Goal: Task Accomplishment & Management: Manage account settings

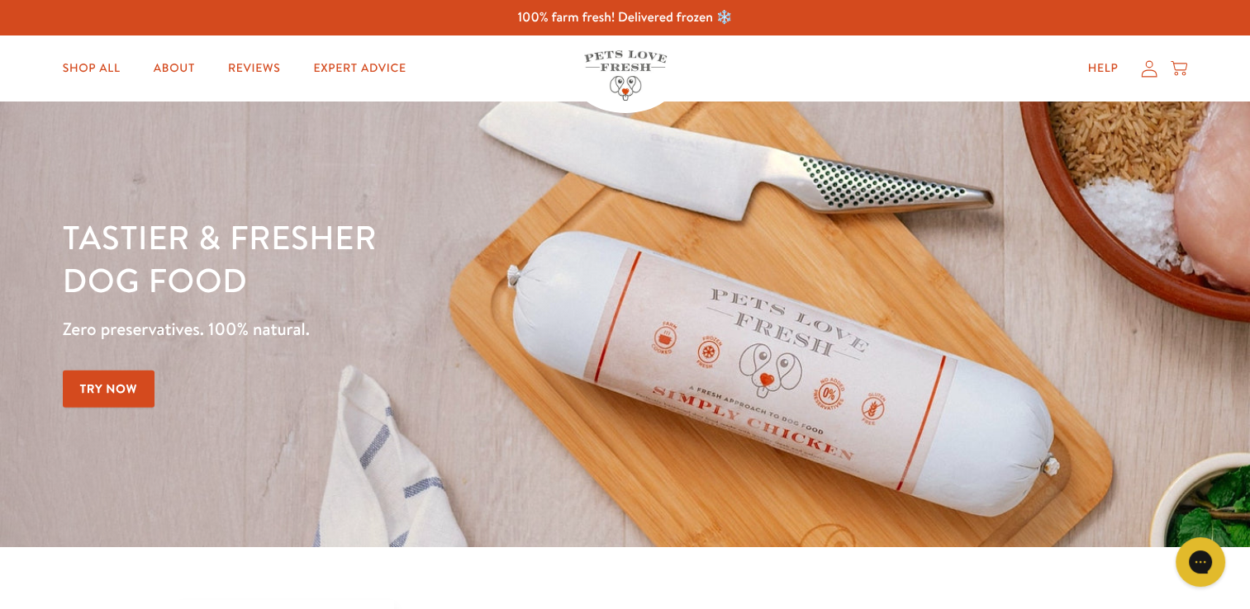
click at [1150, 64] on icon at bounding box center [1149, 68] width 17 height 17
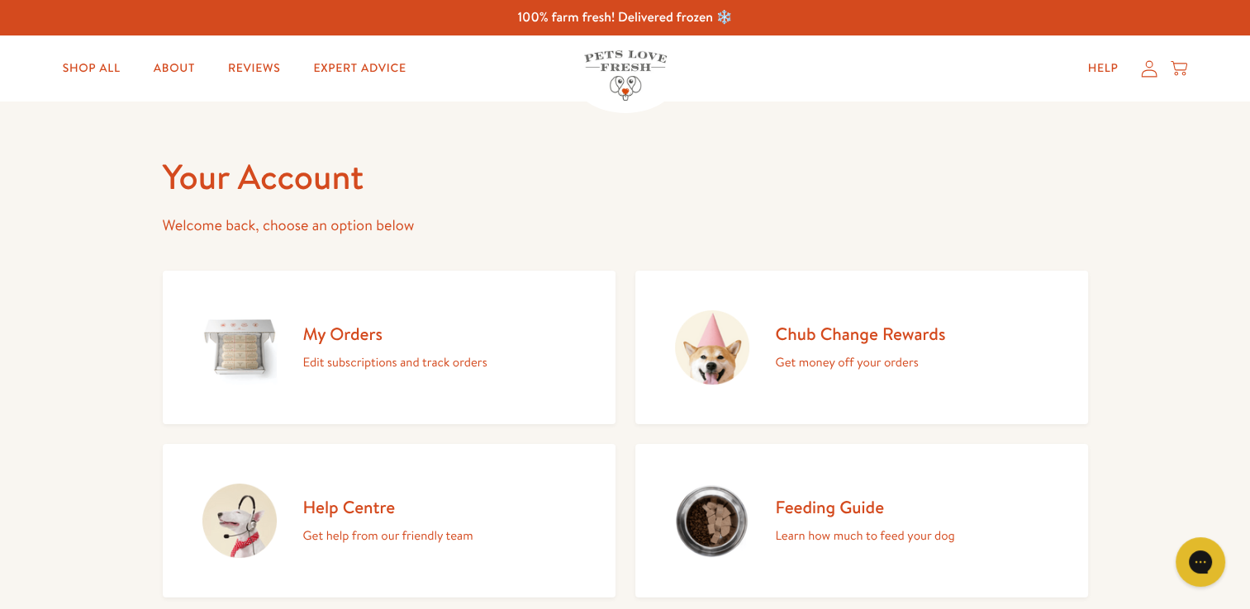
click at [366, 344] on h2 "My Orders" at bounding box center [395, 334] width 184 height 22
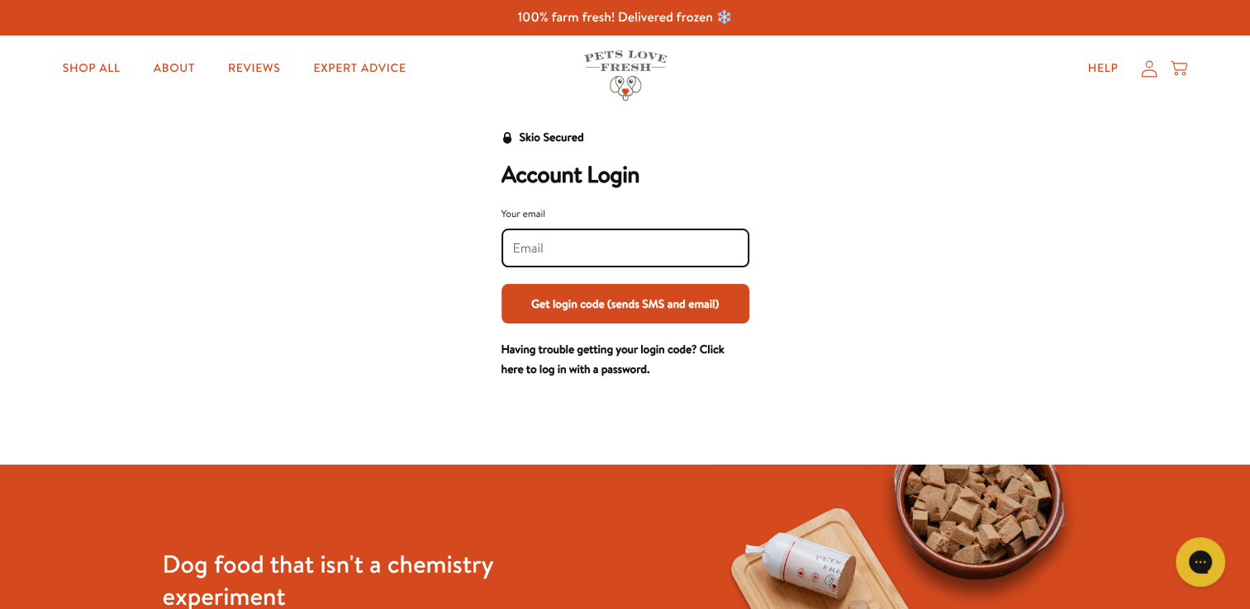
click at [584, 249] on input "Your email" at bounding box center [625, 249] width 225 height 18
type input "nicola.meadowlands@gmail.com"
click at [653, 306] on button "Get login code (sends SMS and email)" at bounding box center [625, 304] width 248 height 40
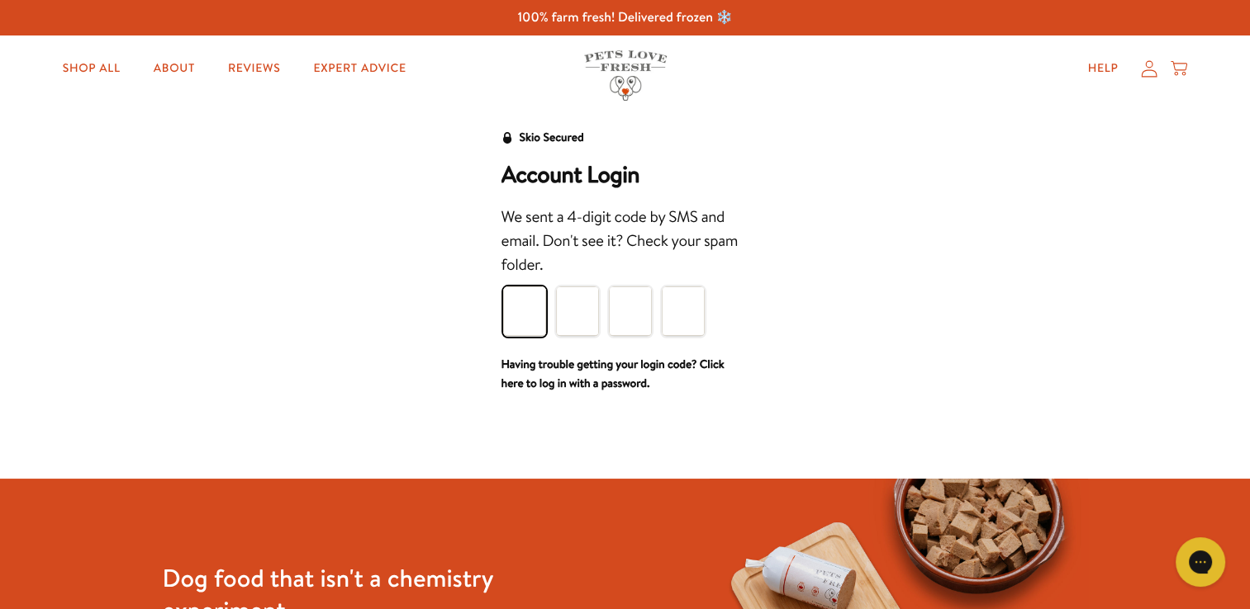
type input "2"
type input "7"
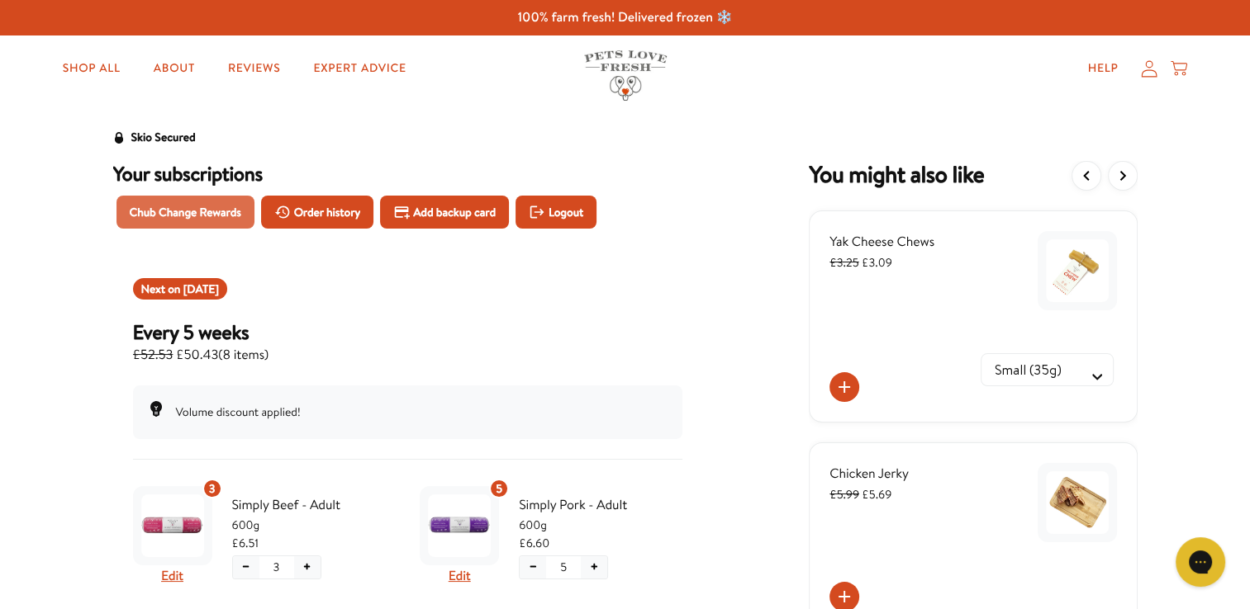
click at [190, 216] on span "Chub Change Rewards" at bounding box center [185, 212] width 111 height 18
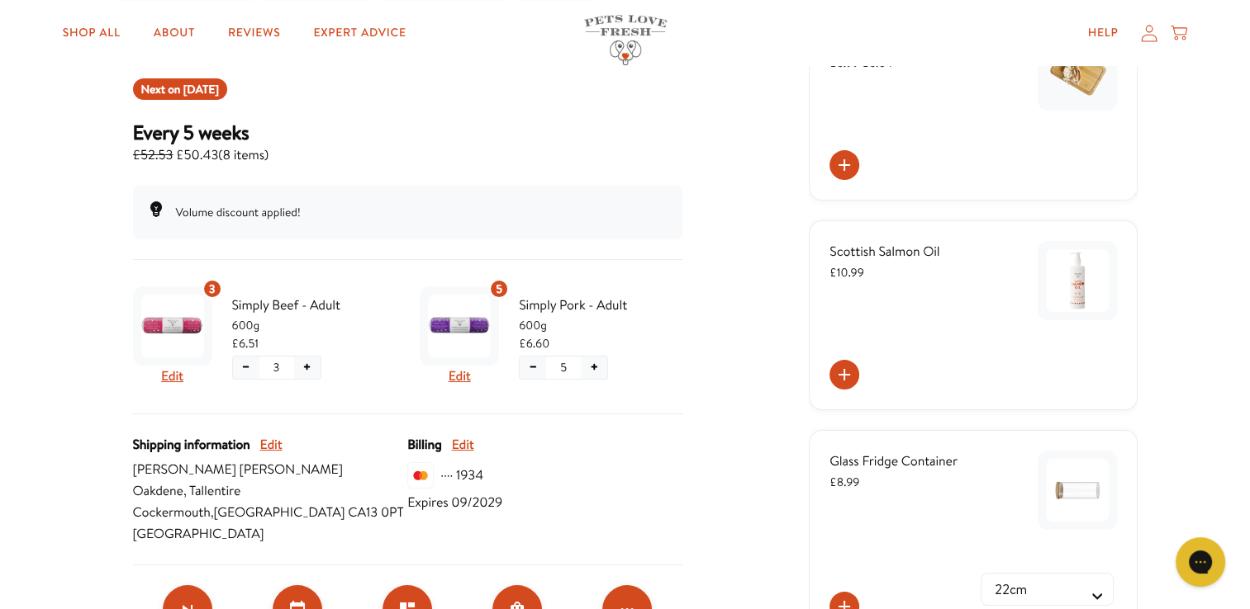
scroll to position [330, 0]
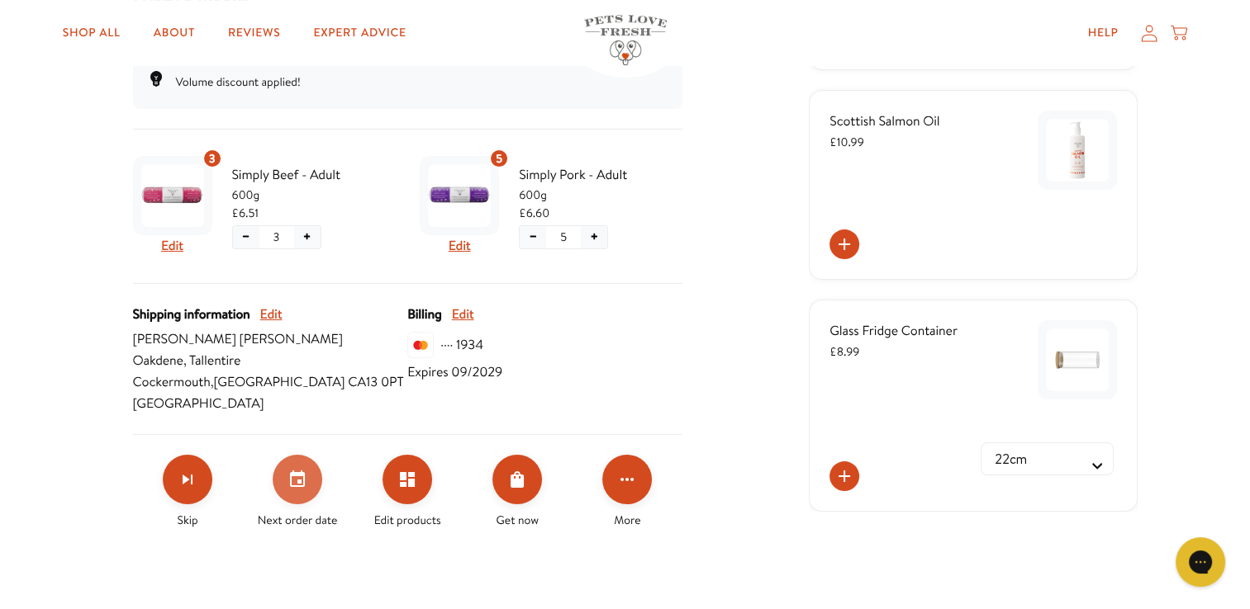
click at [294, 481] on icon "Set your next order date" at bounding box center [297, 480] width 20 height 20
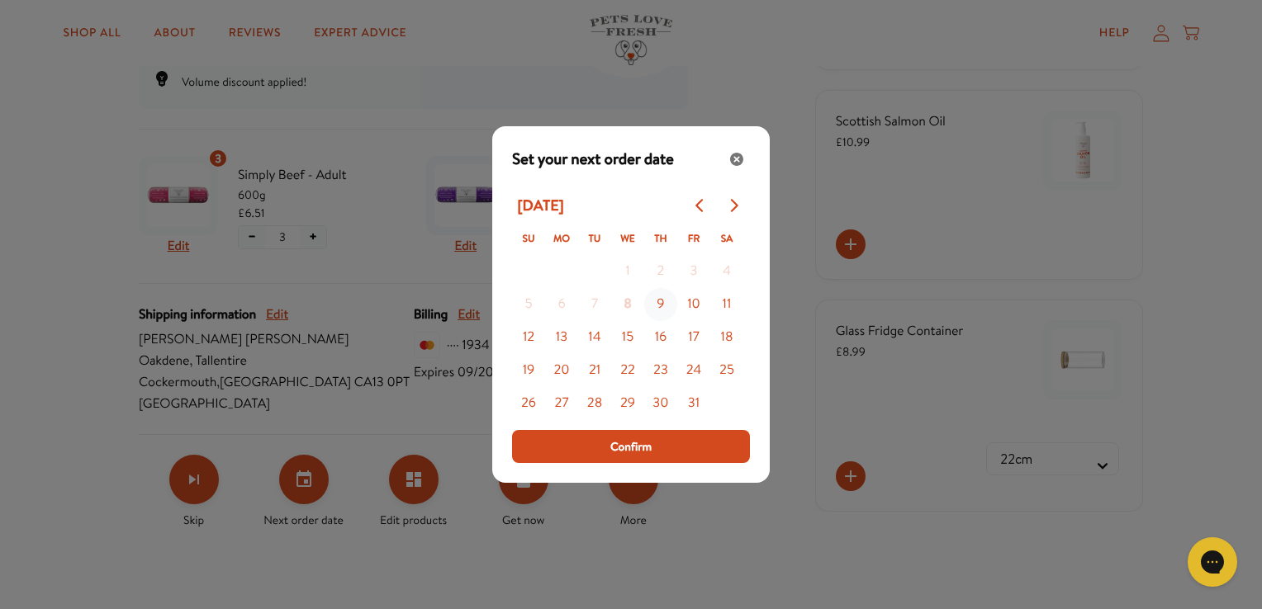
click at [663, 307] on button "9" at bounding box center [660, 304] width 33 height 33
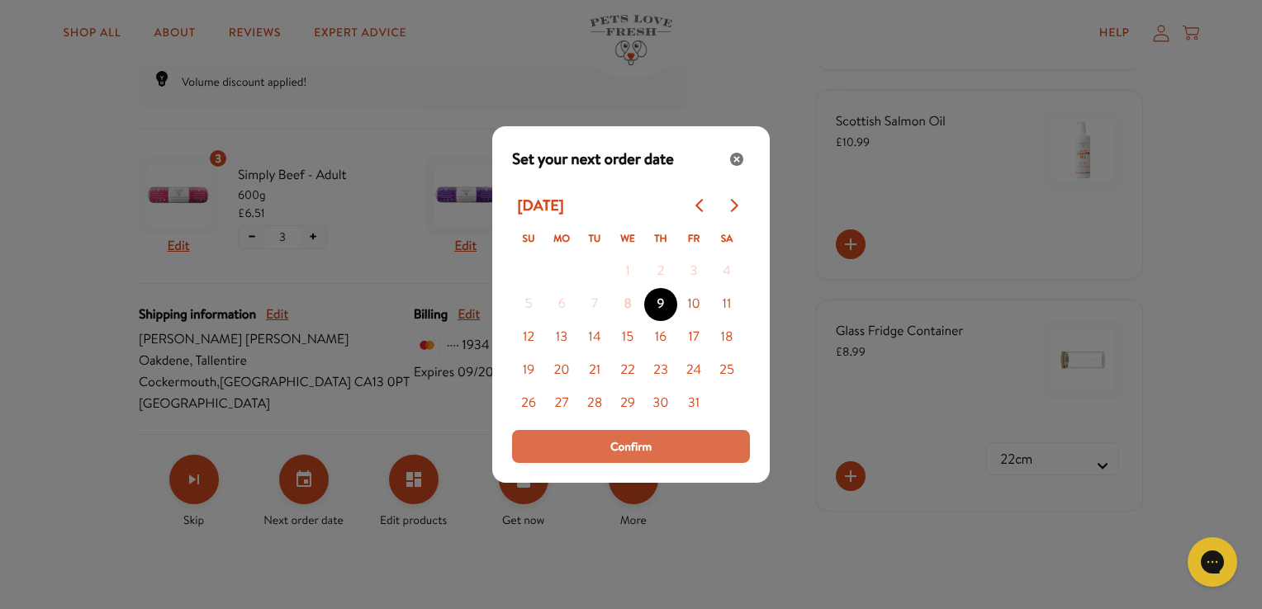
click at [652, 446] on button "Confirm" at bounding box center [631, 446] width 238 height 33
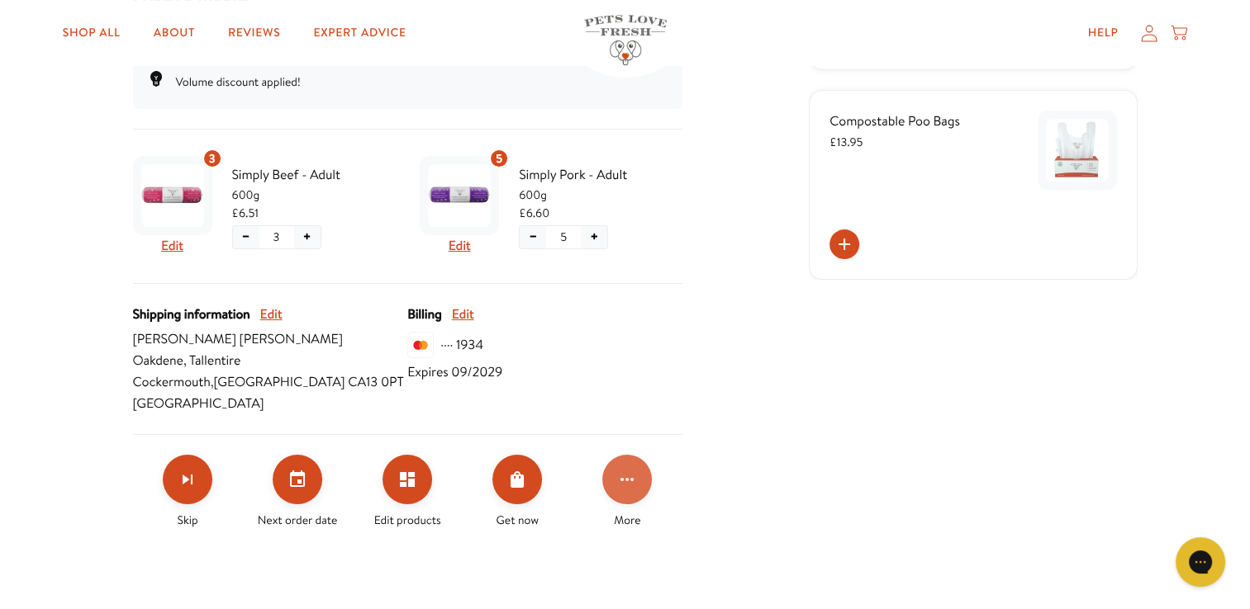
click at [642, 484] on button "Click for more options" at bounding box center [627, 480] width 50 height 50
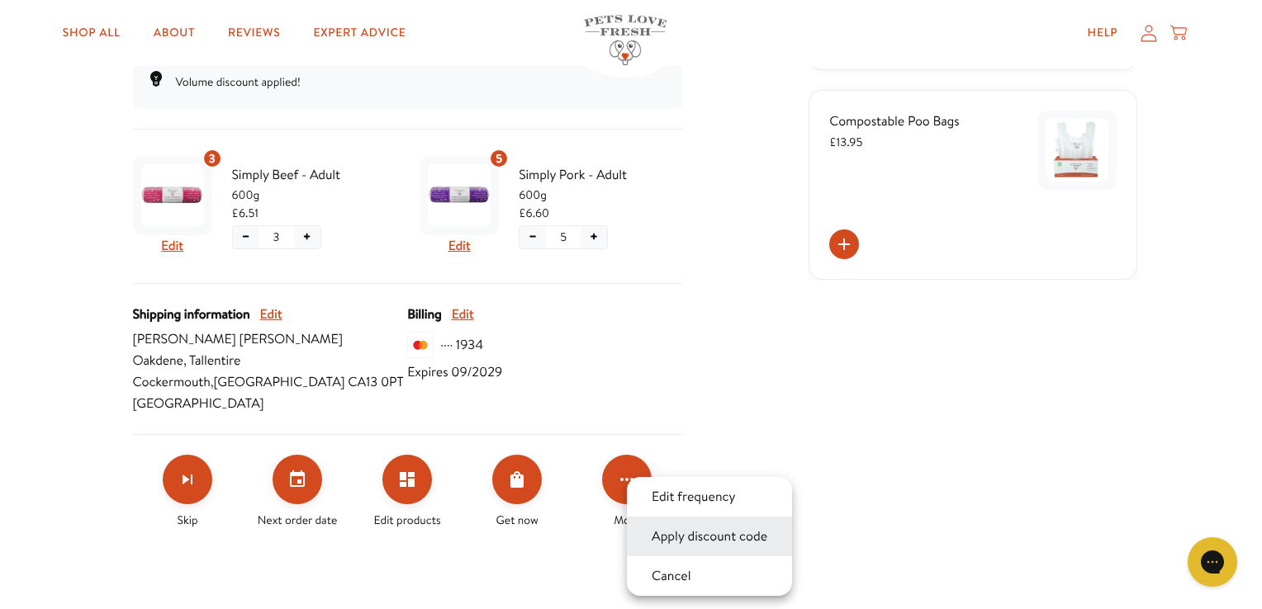
click at [698, 534] on button "Apply discount code" at bounding box center [710, 537] width 126 height 20
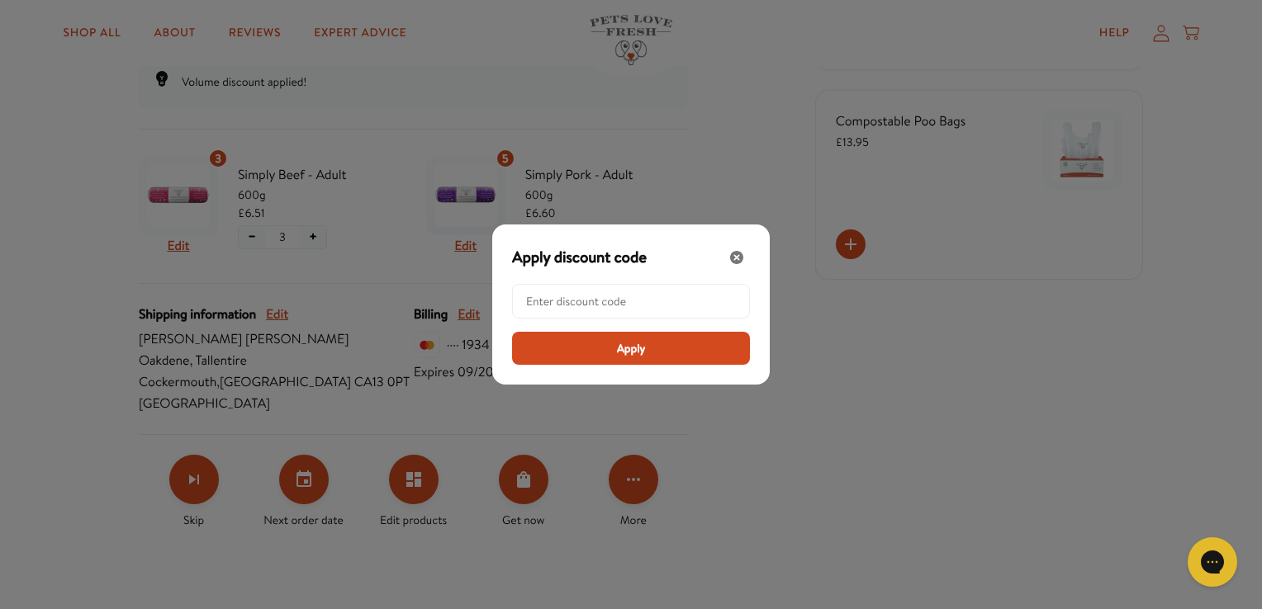
click at [611, 301] on input "Modal" at bounding box center [636, 301] width 220 height 33
paste input "LL-REW-20-PQ61YUVC"
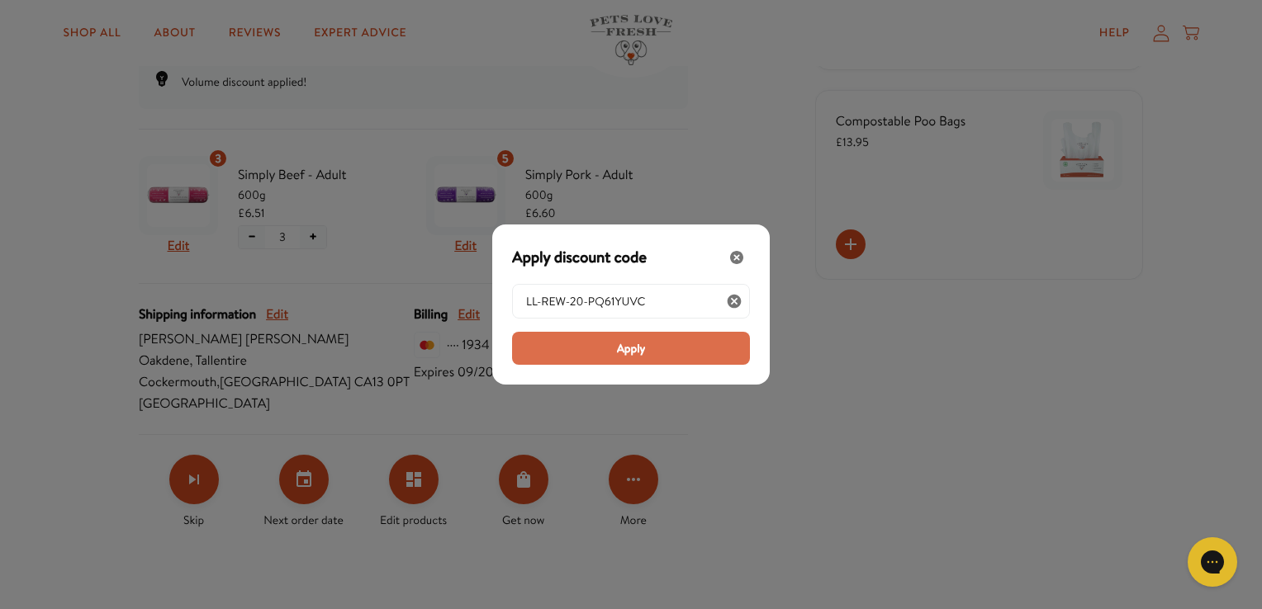
type input "LL-REW-20-PQ61YUVC"
click at [635, 352] on span "Apply" at bounding box center [631, 348] width 29 height 18
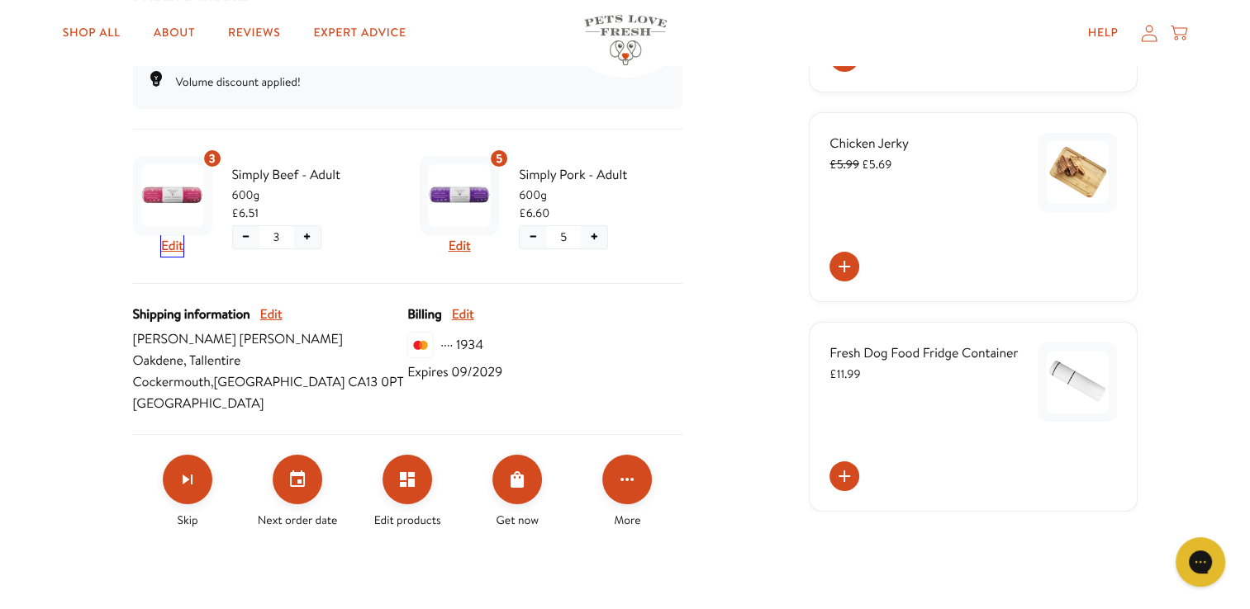
click at [173, 246] on button "Edit" at bounding box center [172, 245] width 22 height 21
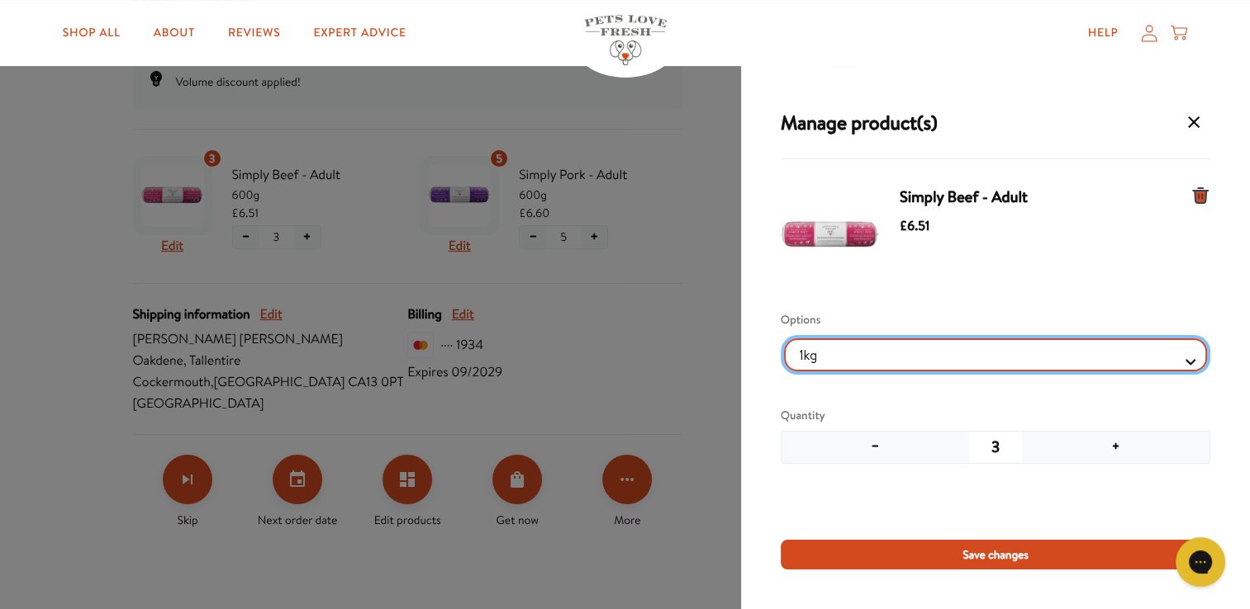
click at [1156, 365] on Selector "1kg 600g" at bounding box center [995, 355] width 423 height 33
select Selector "cb435345-6c7e-454a-a7d3-012872fc3295"
click at [784, 339] on Selector "1kg 600g" at bounding box center [995, 355] width 423 height 33
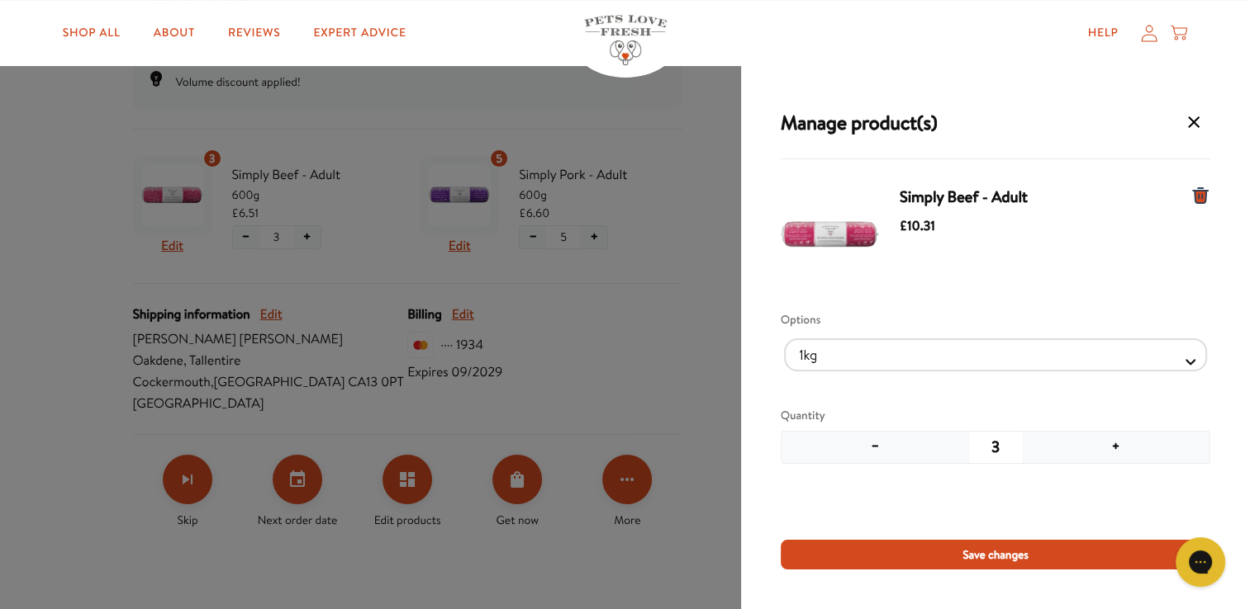
click at [879, 448] on button "−" at bounding box center [874, 447] width 187 height 31
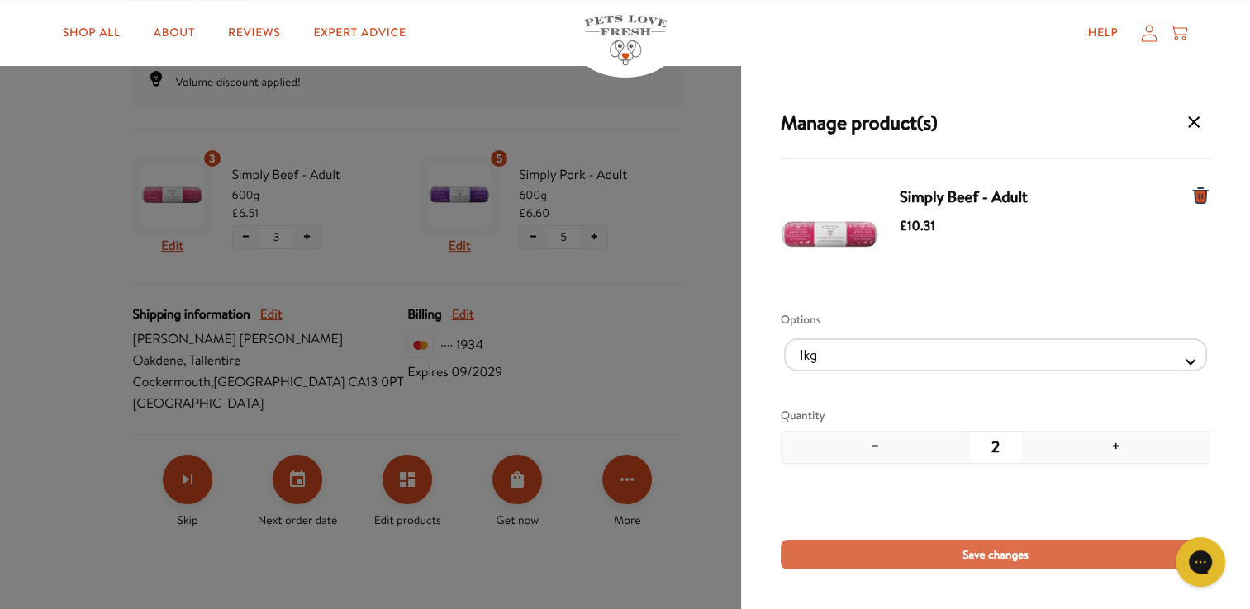
click at [998, 560] on span "Save changes" at bounding box center [995, 555] width 66 height 18
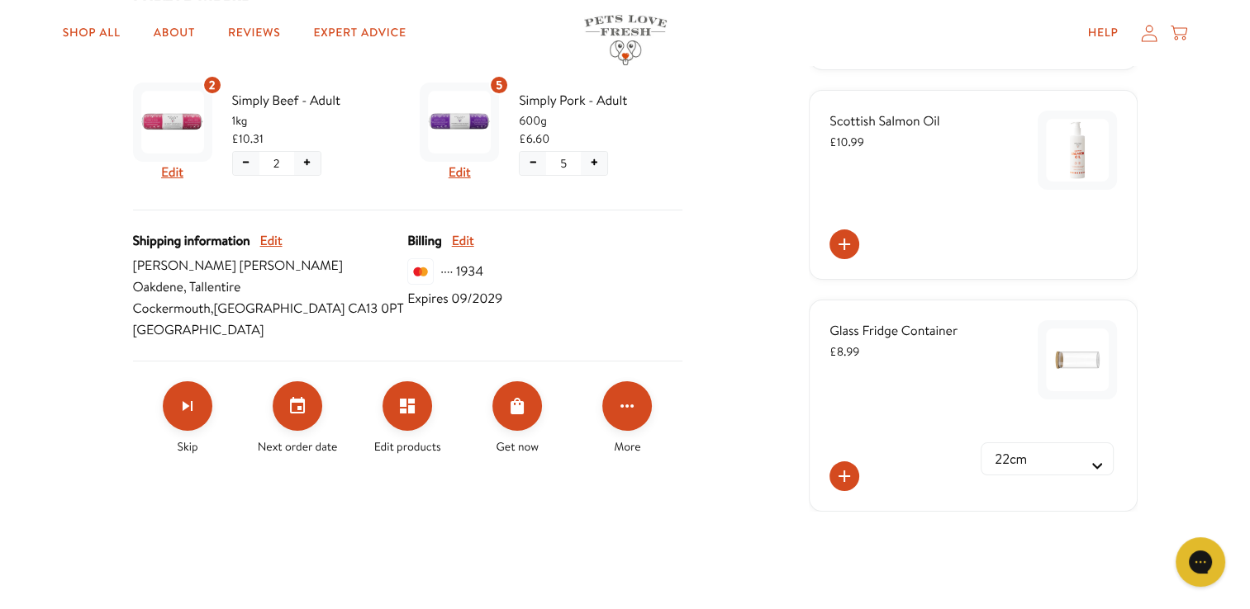
click at [535, 162] on button "−" at bounding box center [532, 163] width 26 height 22
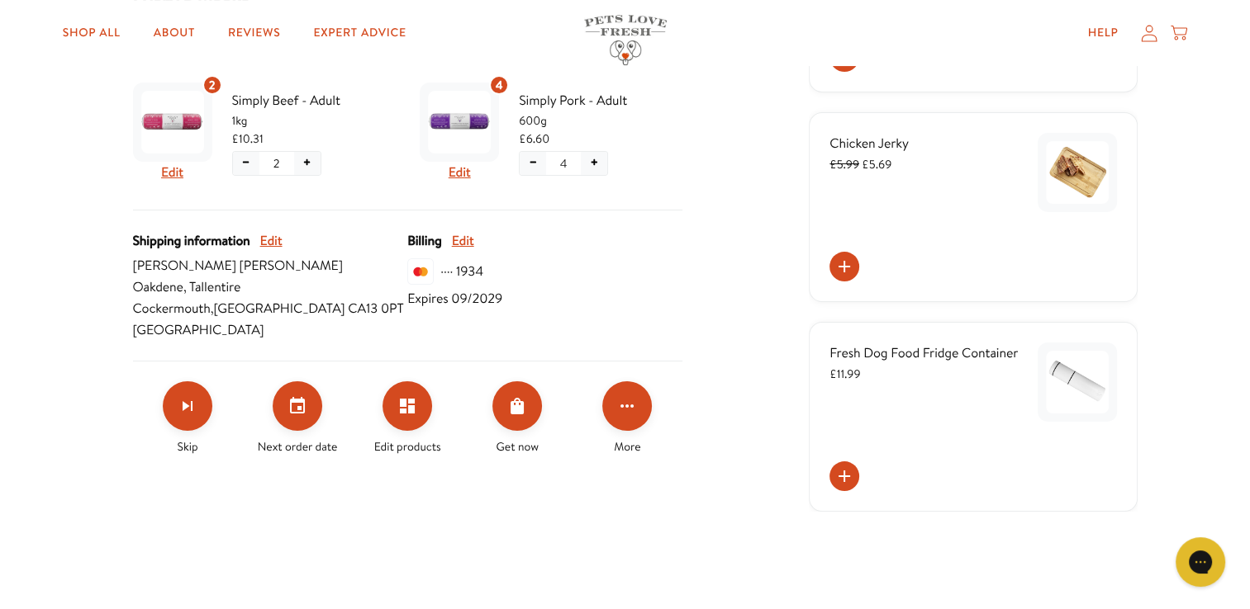
click at [310, 170] on button "+" at bounding box center [307, 163] width 26 height 22
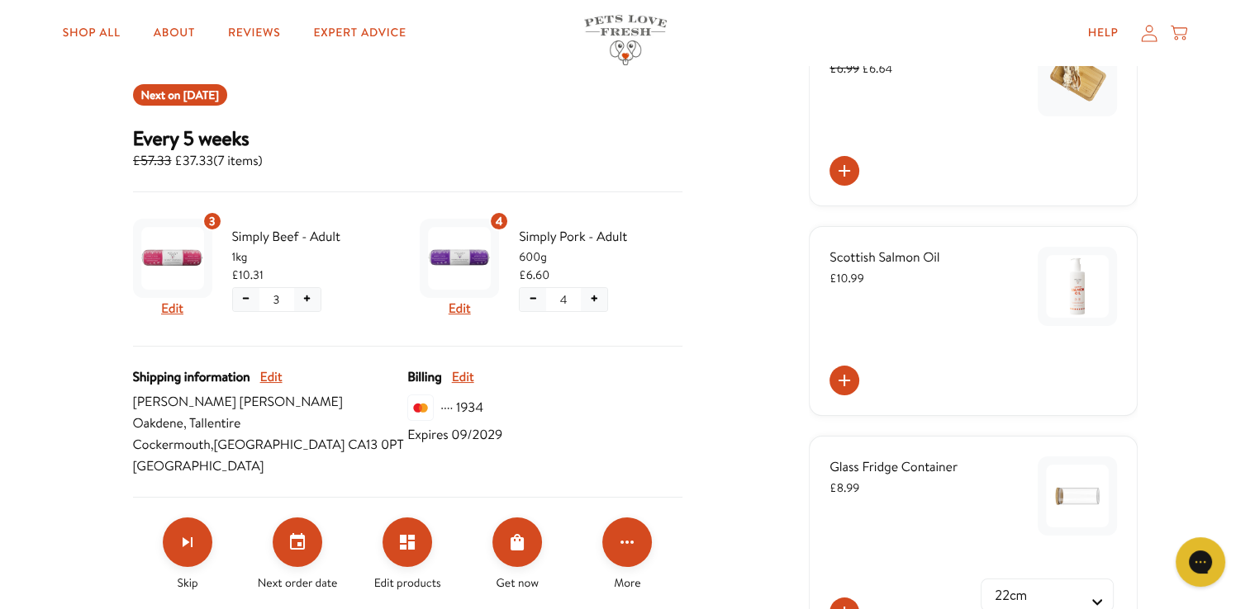
scroll to position [248, 0]
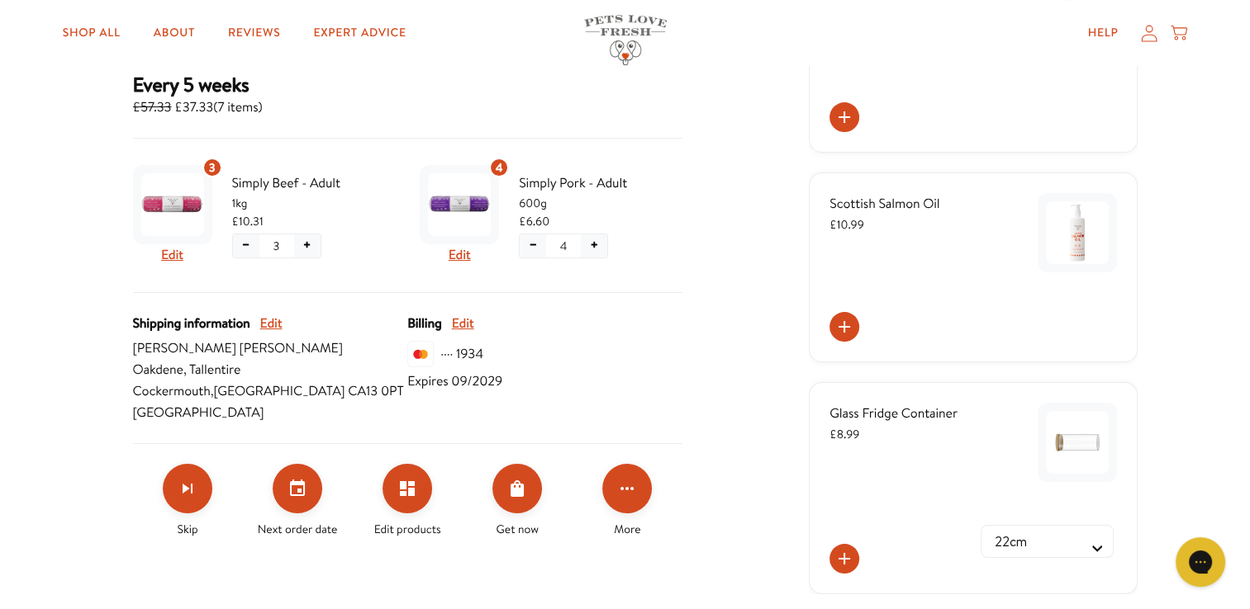
click at [535, 247] on button "−" at bounding box center [532, 246] width 26 height 22
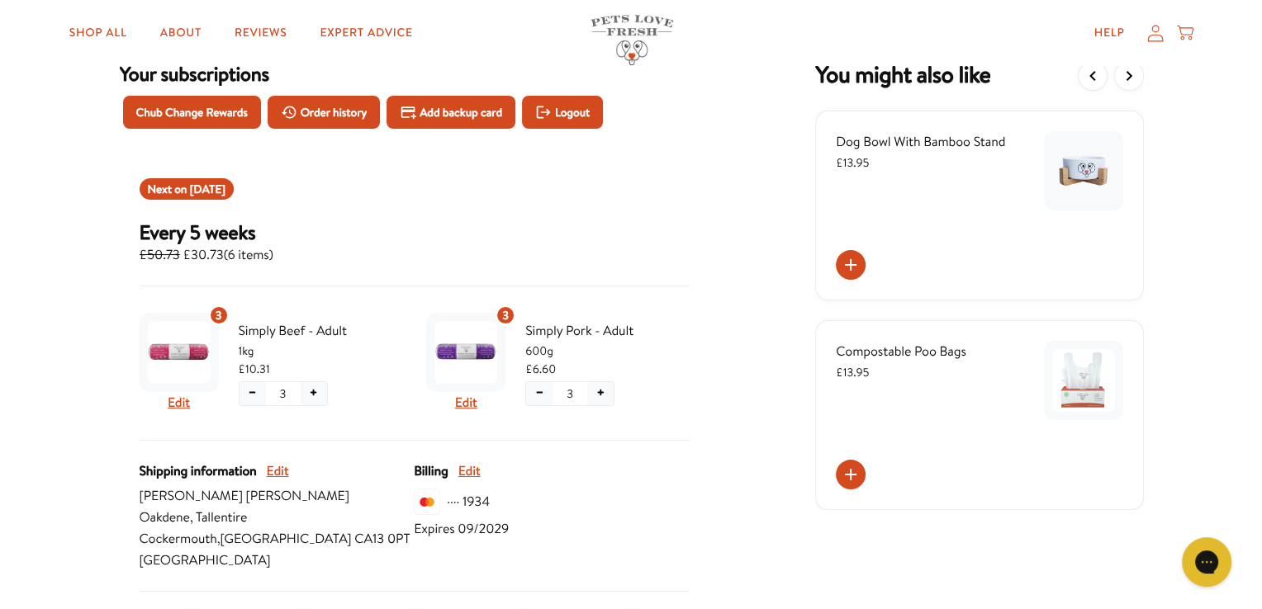
scroll to position [83, 0]
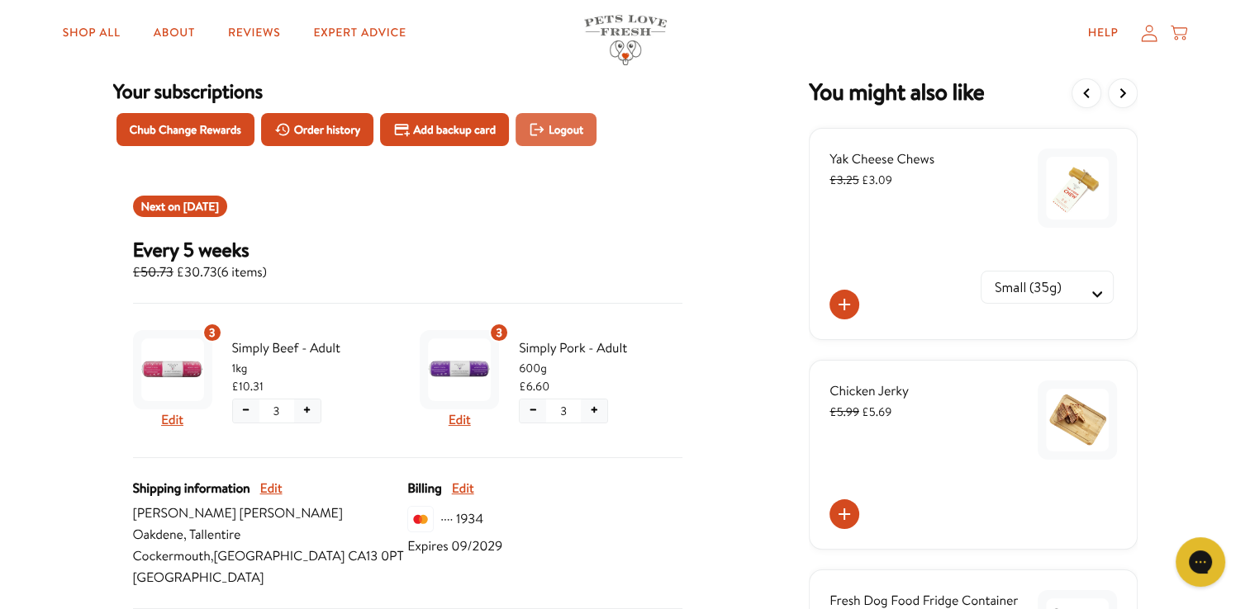
click at [567, 130] on span "Logout" at bounding box center [565, 130] width 35 height 18
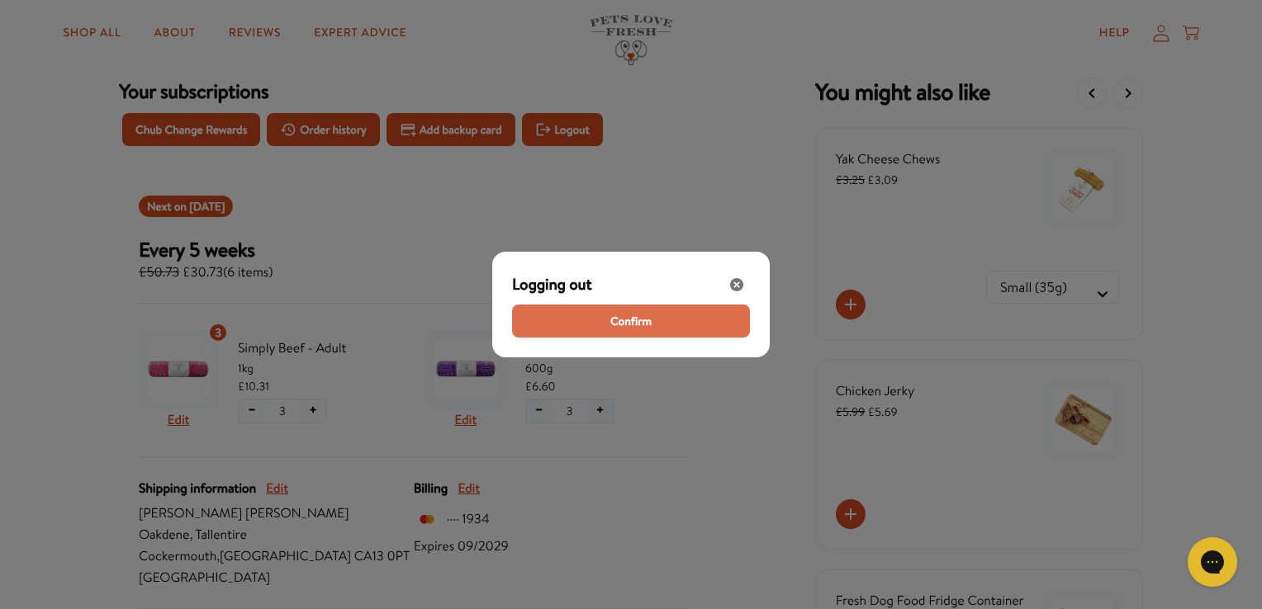
click at [640, 330] on span "Confirm" at bounding box center [630, 321] width 41 height 18
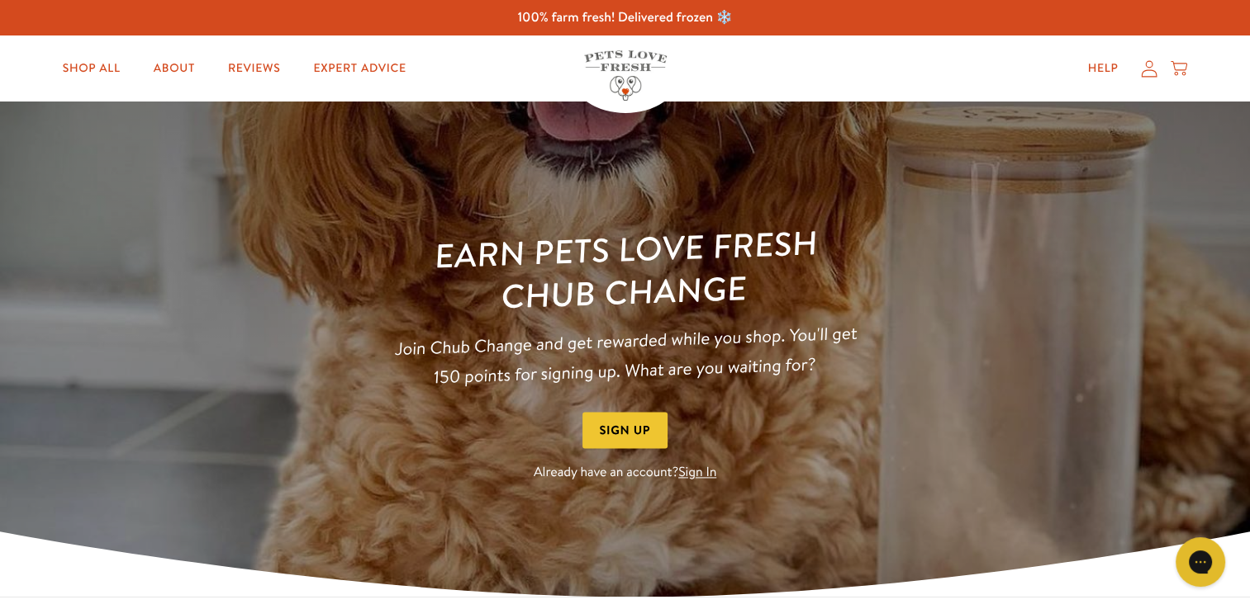
click at [710, 471] on link "Sign In" at bounding box center [697, 473] width 38 height 18
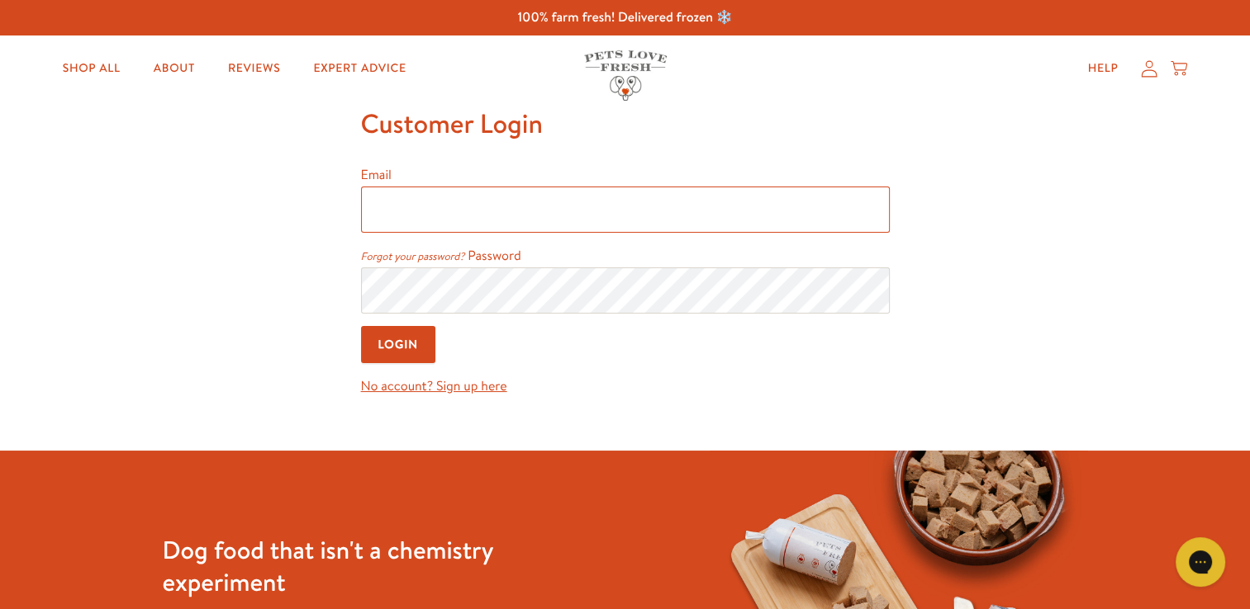
click at [474, 202] on input "Email" at bounding box center [625, 210] width 529 height 46
type input "nicola.meadowlands@gmail.com"
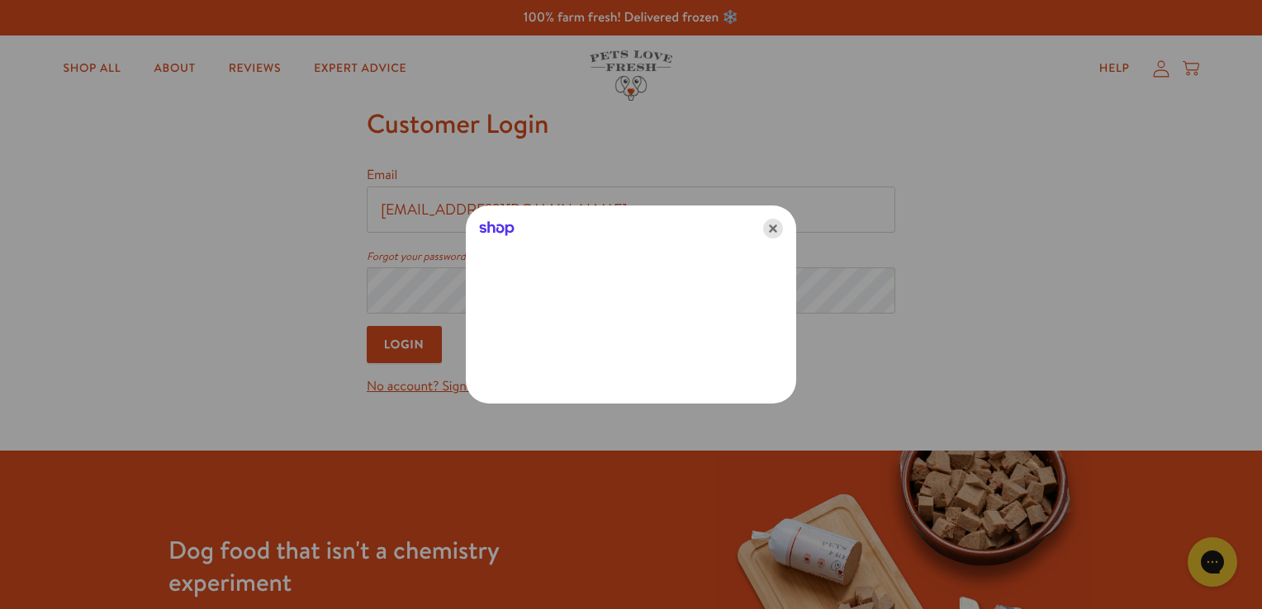
click at [770, 229] on icon "Close" at bounding box center [773, 229] width 20 height 20
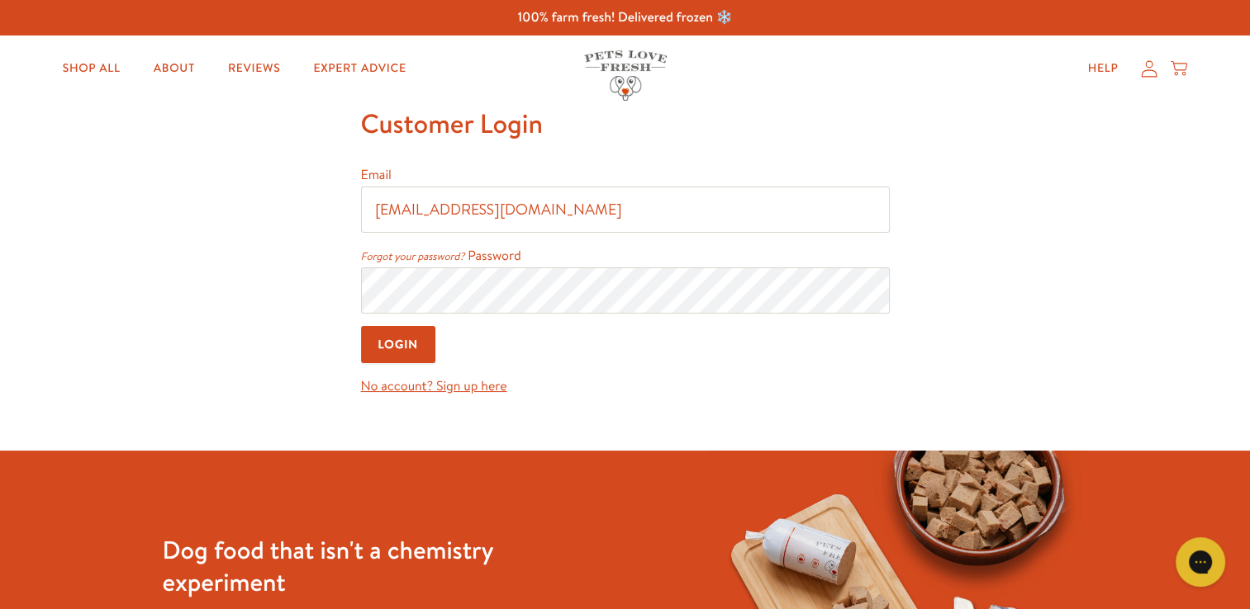
click at [410, 342] on input "Login" at bounding box center [398, 344] width 75 height 37
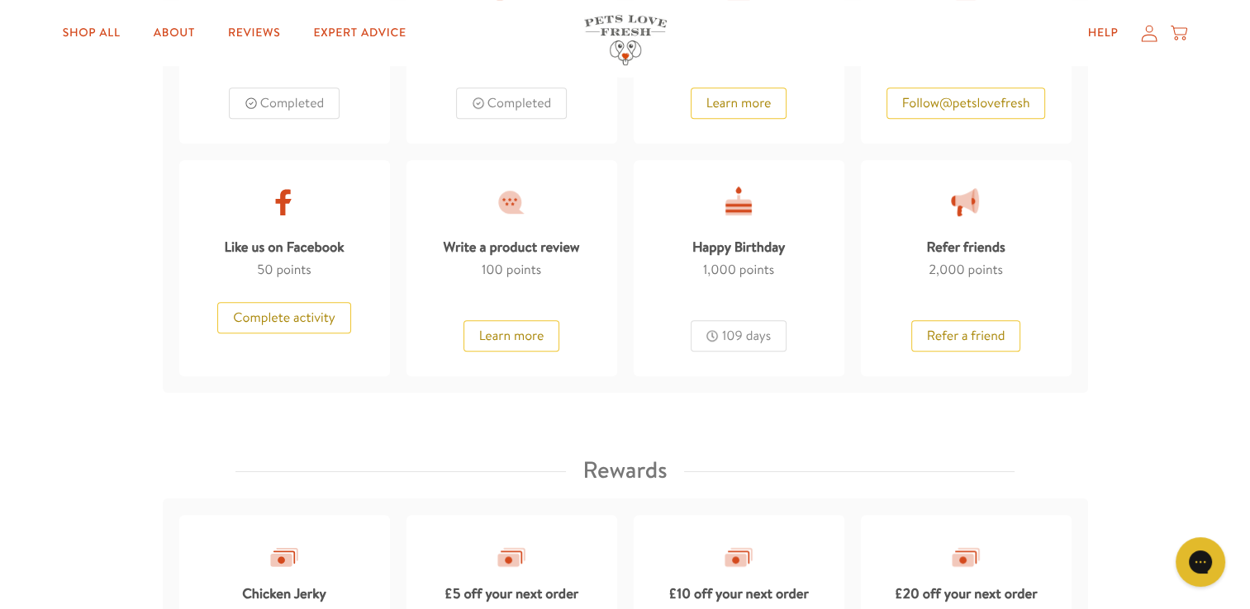
scroll to position [1156, 0]
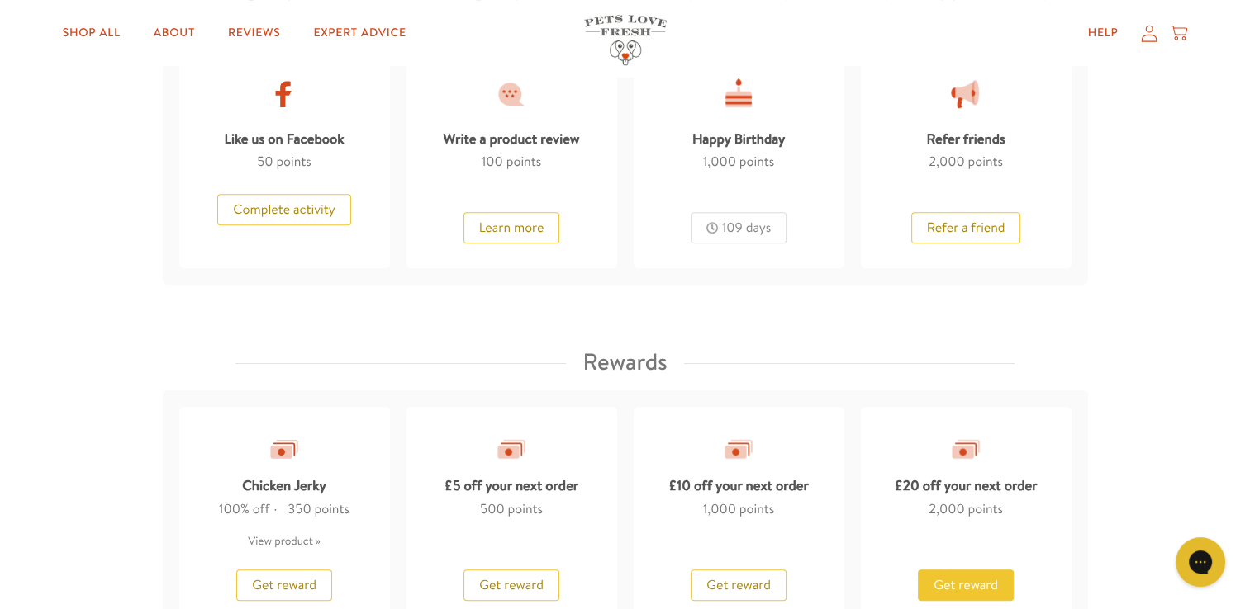
click at [994, 590] on span "Get reward" at bounding box center [965, 585] width 64 height 18
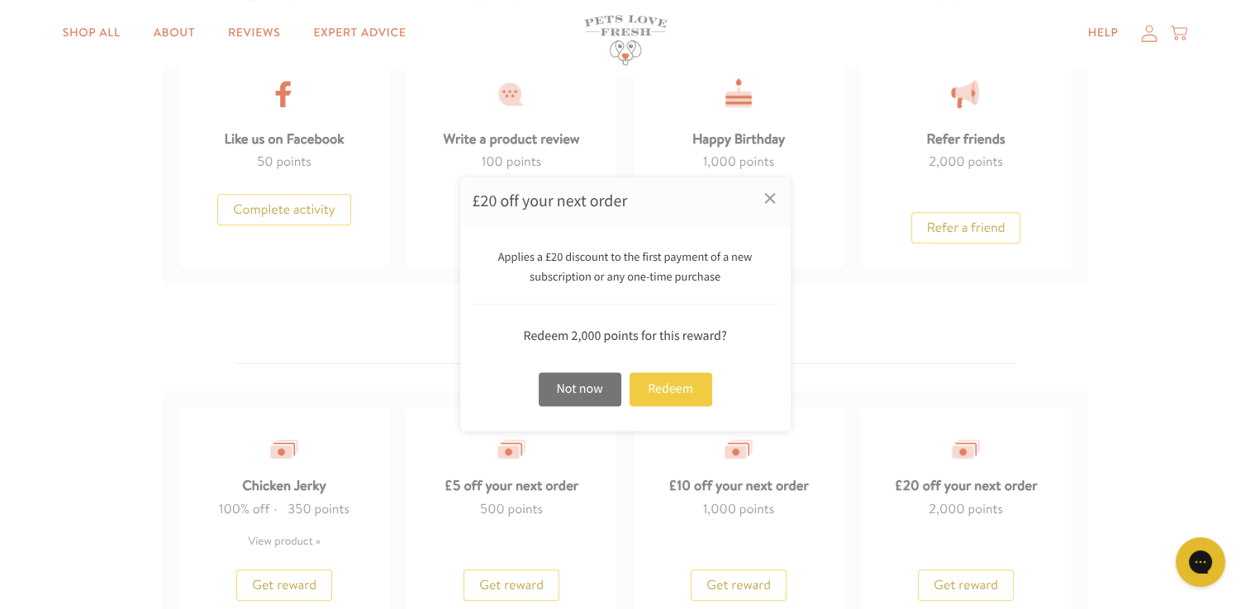
click at [670, 395] on div "Redeem" at bounding box center [670, 389] width 83 height 34
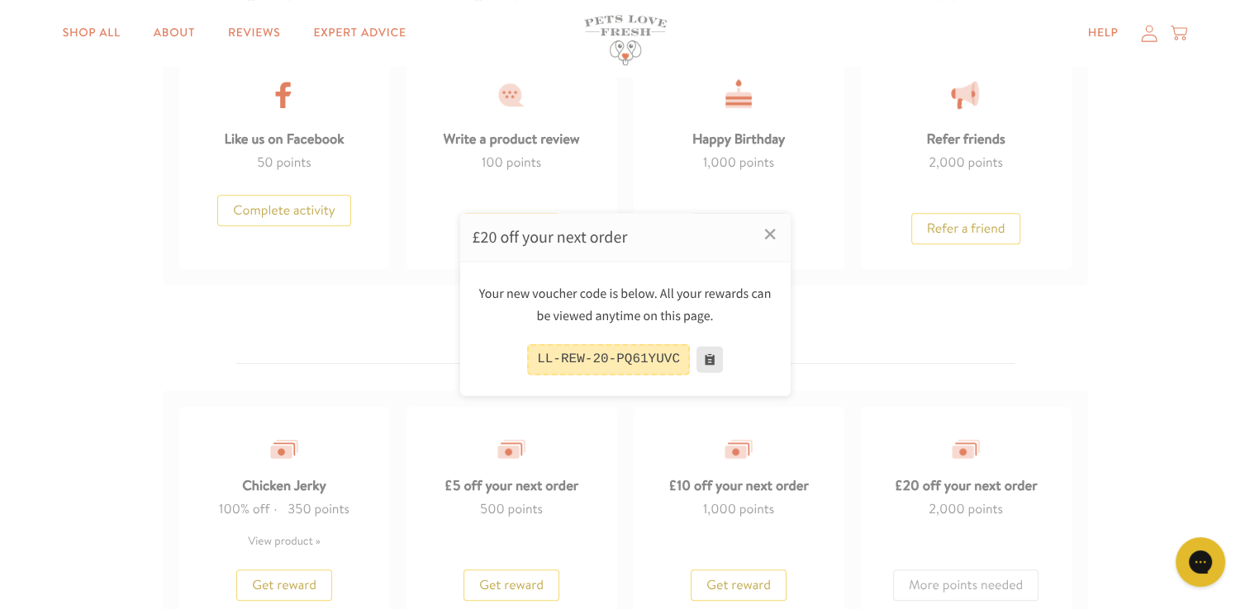
click at [706, 357] on button at bounding box center [709, 360] width 26 height 26
click at [766, 235] on link "×" at bounding box center [769, 234] width 41 height 41
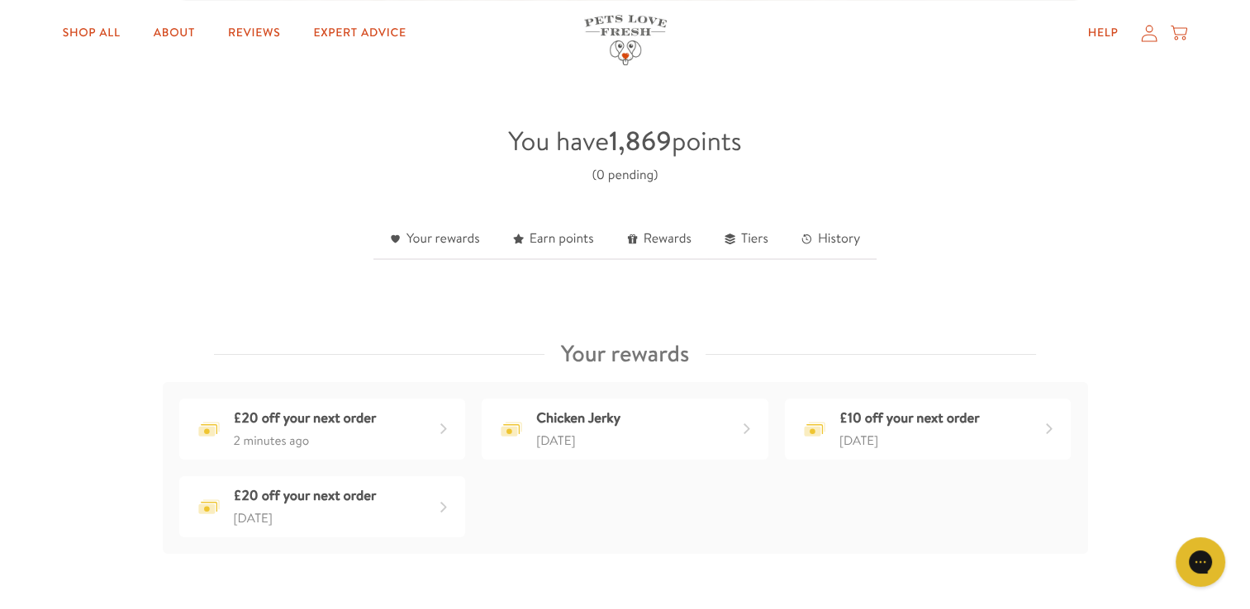
scroll to position [243, 0]
